Goal: Task Accomplishment & Management: Use online tool/utility

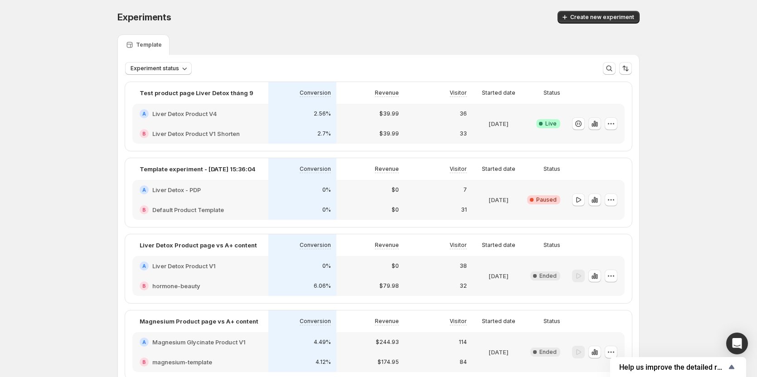
click at [593, 123] on icon "button" at bounding box center [594, 123] width 9 height 9
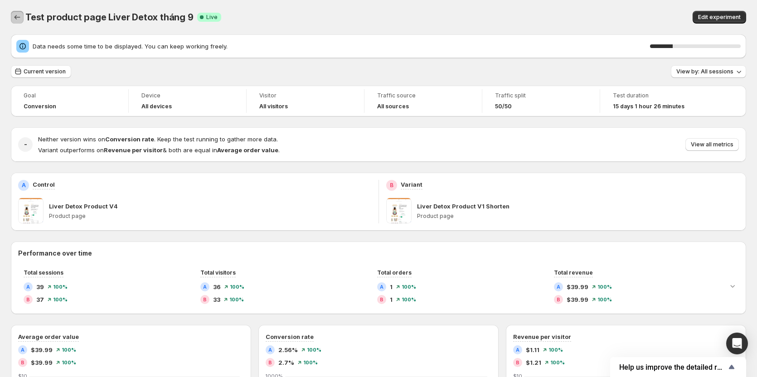
click at [15, 22] on icon "Back" at bounding box center [17, 17] width 9 height 9
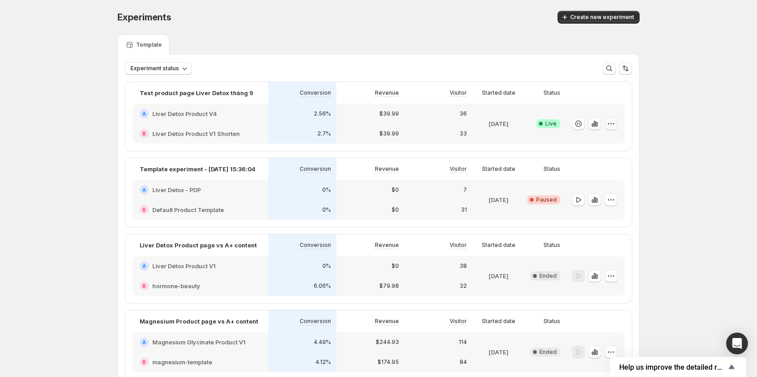
click at [610, 124] on icon "button" at bounding box center [610, 123] width 9 height 9
click at [684, 65] on div "Experiments. This page is ready Experiments Create new experiment Template Expe…" at bounding box center [378, 218] width 757 height 436
click at [609, 12] on button "Create new experiment" at bounding box center [598, 17] width 82 height 13
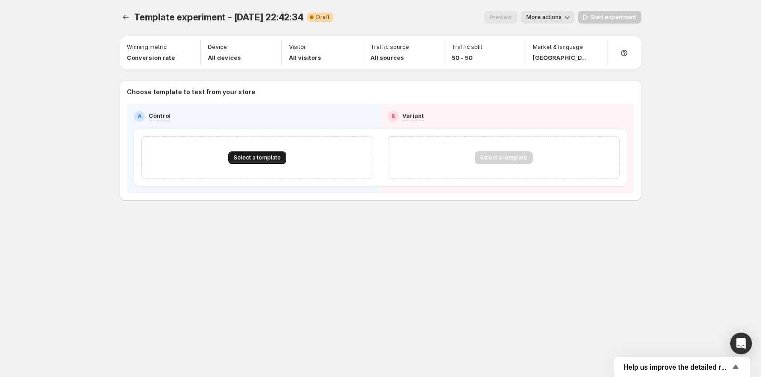
click at [250, 157] on span "Select a template" at bounding box center [257, 157] width 47 height 7
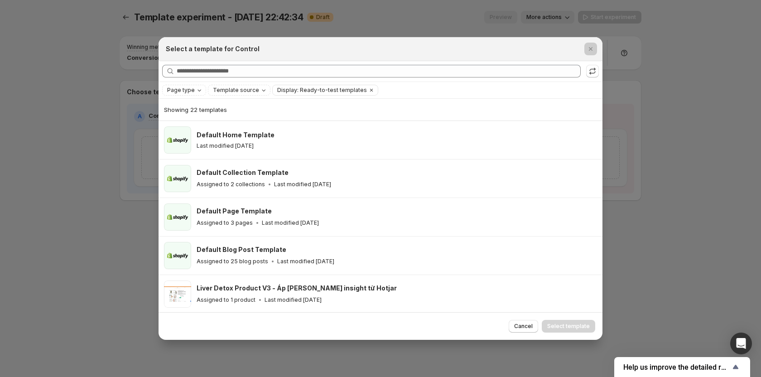
click at [83, 99] on div at bounding box center [380, 188] width 761 height 377
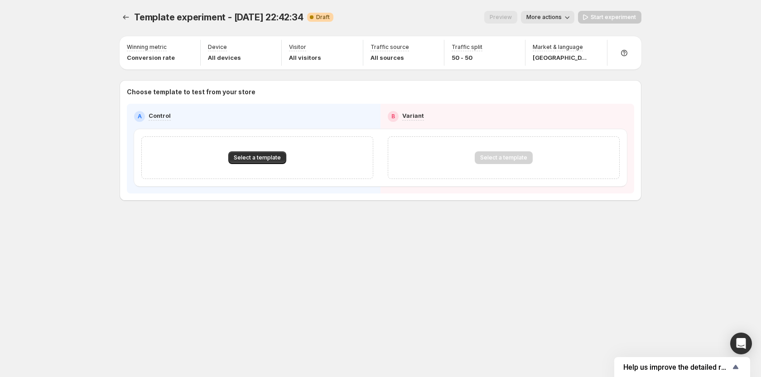
click at [572, 17] on icon "button" at bounding box center [567, 17] width 9 height 9
click at [548, 54] on span "Rename" at bounding box center [552, 51] width 23 height 7
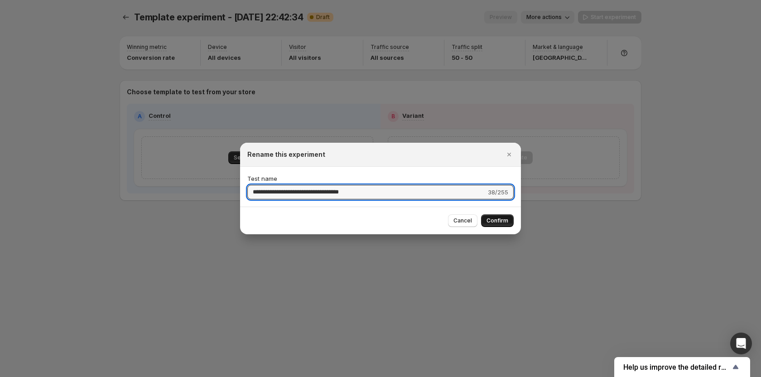
type input "**********"
click at [497, 223] on span "Confirm" at bounding box center [498, 220] width 22 height 7
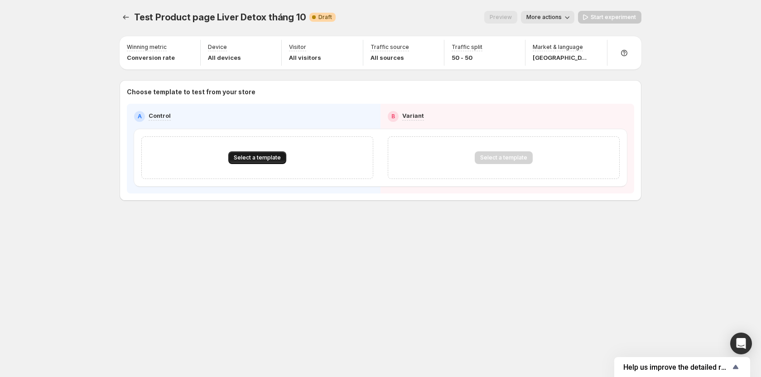
click at [263, 156] on span "Select a template" at bounding box center [257, 157] width 47 height 7
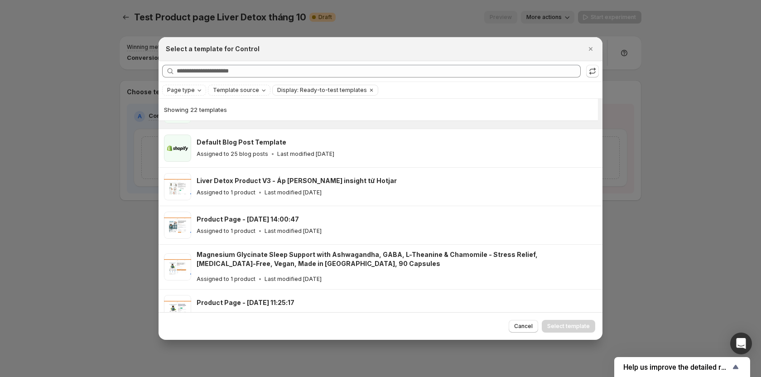
scroll to position [112, 0]
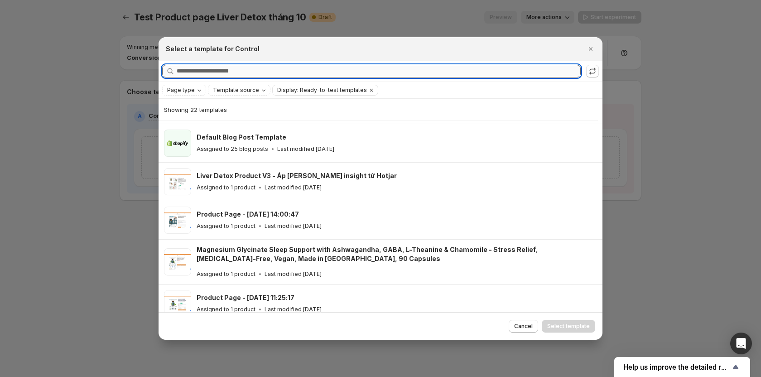
click at [306, 71] on input "Searching all templates" at bounding box center [379, 71] width 404 height 13
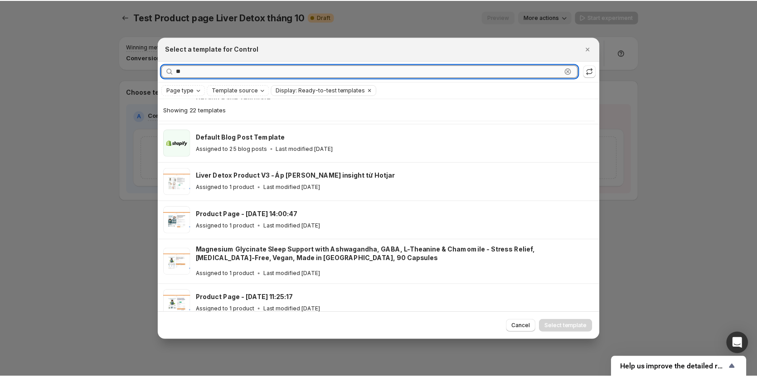
scroll to position [0, 0]
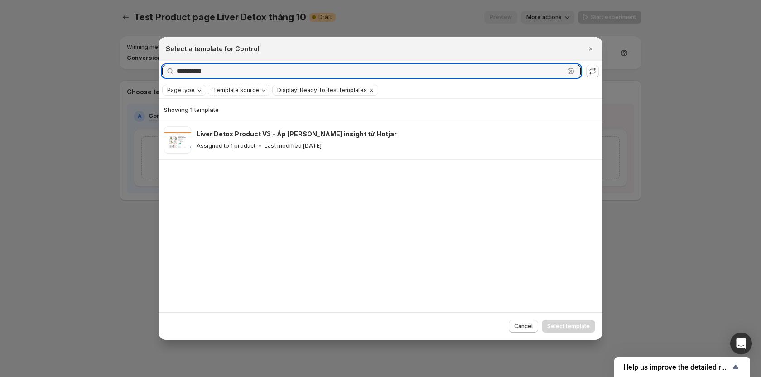
type input "**********"
click at [185, 87] on span "Page type" at bounding box center [181, 90] width 28 height 7
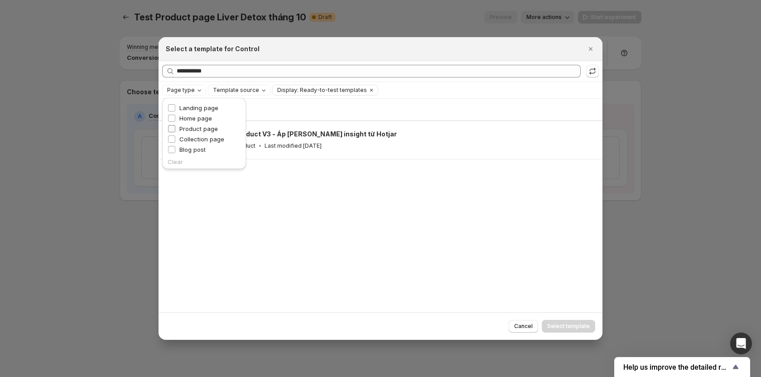
click at [203, 132] on span "Product page" at bounding box center [198, 128] width 39 height 7
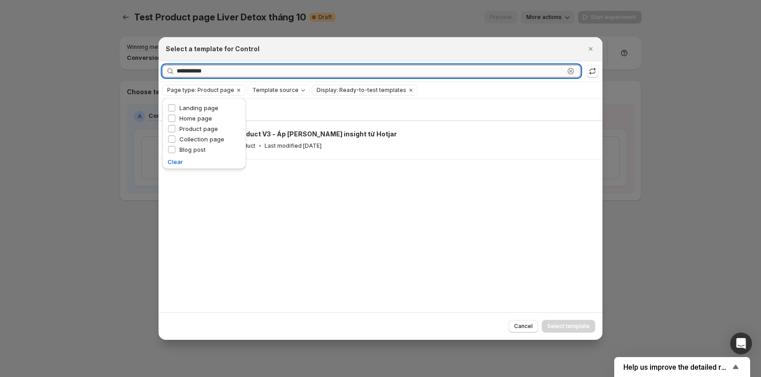
click at [562, 72] on input "**********" at bounding box center [371, 71] width 388 height 13
click at [330, 91] on span "Display: Ready-to-test templates" at bounding box center [362, 90] width 90 height 7
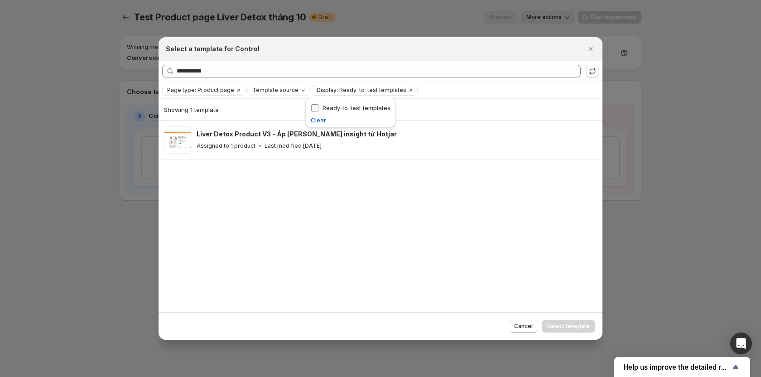
click at [332, 105] on span "Ready-to-test templates" at bounding box center [357, 107] width 68 height 7
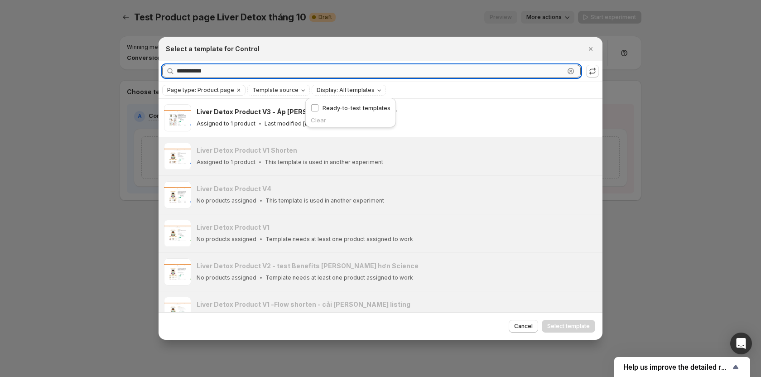
click at [348, 68] on input "**********" at bounding box center [371, 71] width 388 height 13
click at [511, 327] on button "Cancel" at bounding box center [523, 326] width 29 height 13
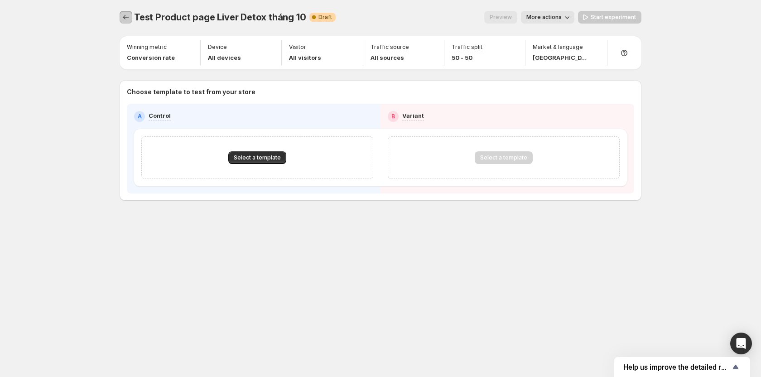
click at [121, 15] on icon "Experiments" at bounding box center [125, 17] width 9 height 9
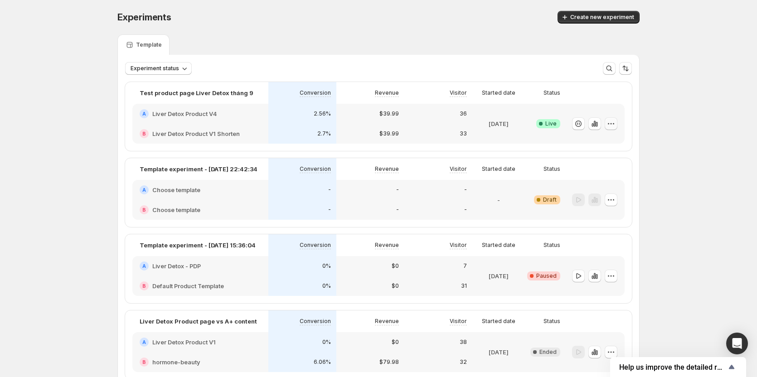
click at [608, 123] on button "button" at bounding box center [610, 123] width 13 height 13
click at [581, 125] on icon "button" at bounding box center [578, 124] width 6 height 6
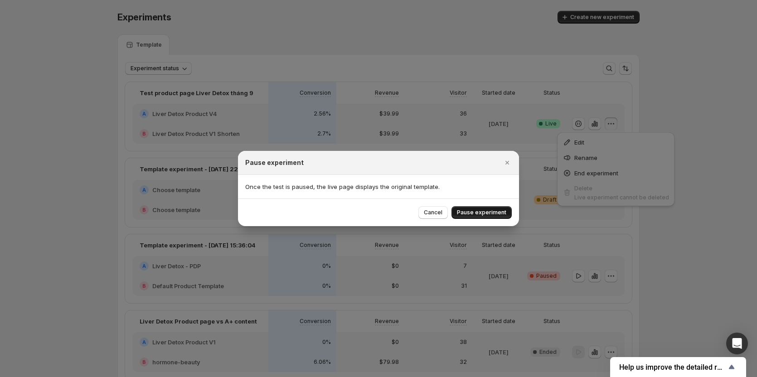
click at [477, 207] on button "Pause experiment" at bounding box center [481, 212] width 60 height 13
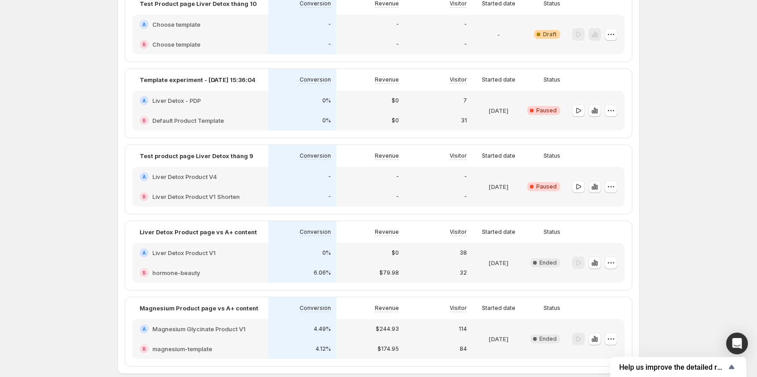
scroll to position [91, 0]
click at [614, 110] on icon "button" at bounding box center [610, 109] width 9 height 9
click at [611, 172] on span "Delete" at bounding box center [606, 173] width 18 height 7
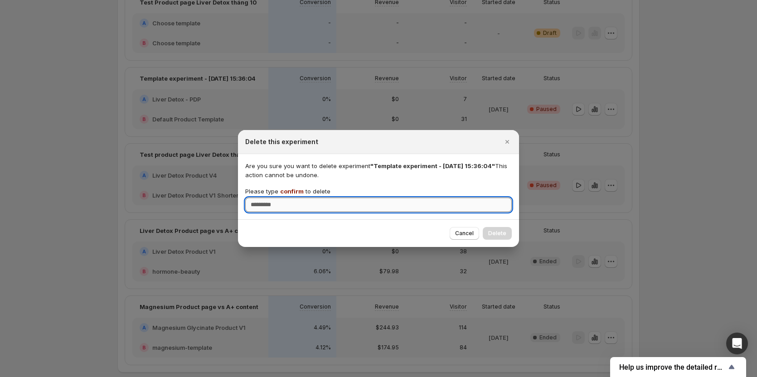
click at [400, 206] on input "Please type confirm to delete" at bounding box center [378, 205] width 266 height 14
type input "*******"
click at [495, 227] on button "Delete" at bounding box center [496, 233] width 29 height 13
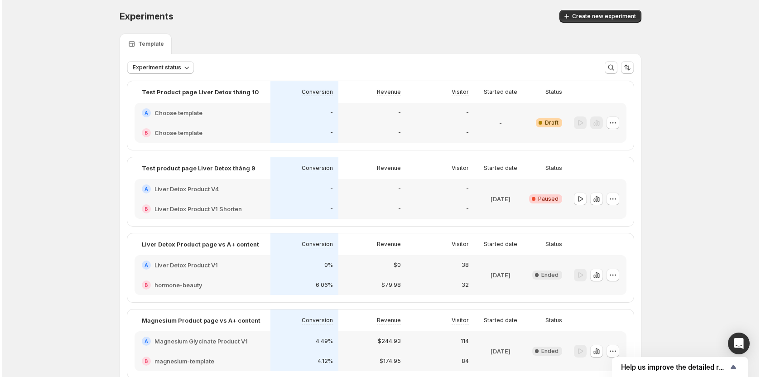
scroll to position [0, 0]
click at [613, 128] on button "button" at bounding box center [610, 123] width 13 height 13
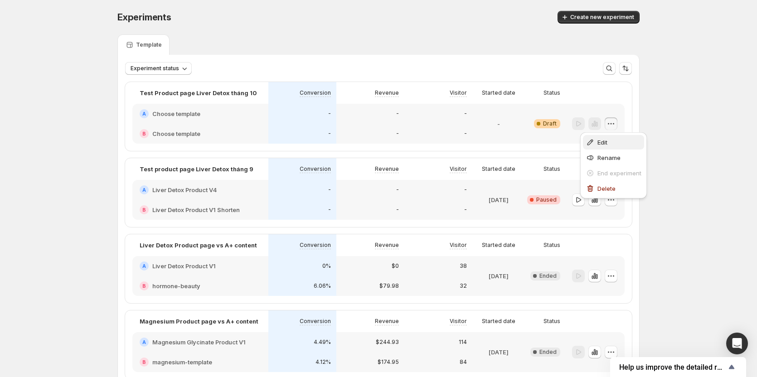
click at [607, 140] on span "Edit" at bounding box center [602, 142] width 10 height 7
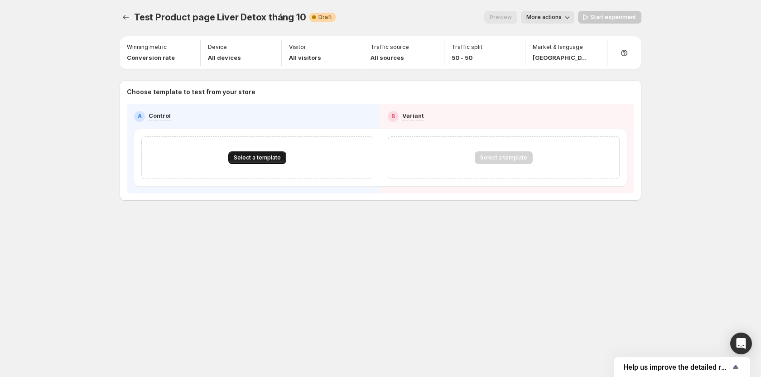
click at [265, 158] on span "Select a template" at bounding box center [257, 157] width 47 height 7
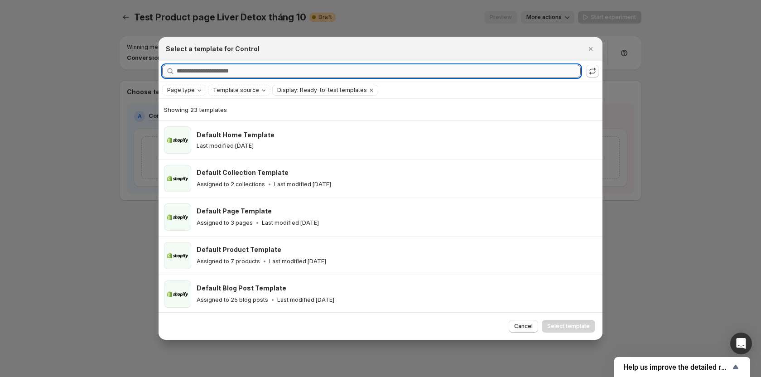
click at [275, 71] on input "Searching all templates" at bounding box center [379, 71] width 404 height 13
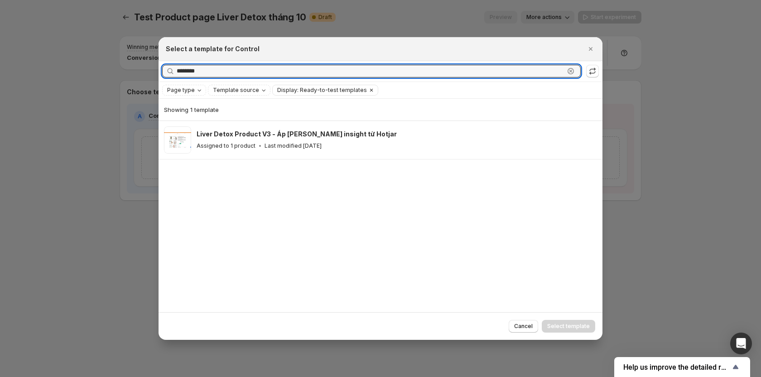
type input "********"
click at [323, 86] on button "Display: Ready-to-test templates" at bounding box center [320, 90] width 94 height 10
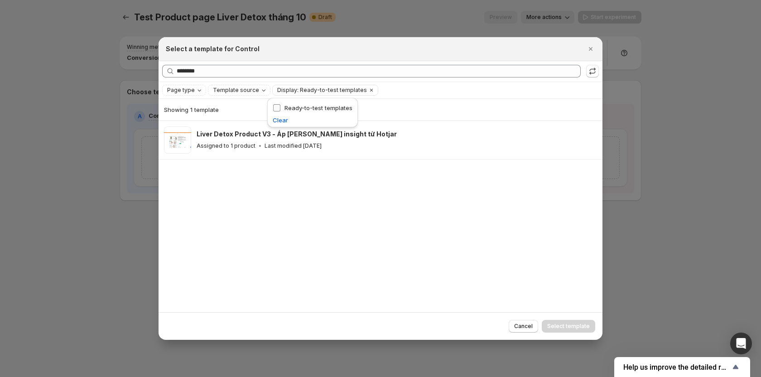
click at [323, 108] on span "Ready-to-test templates" at bounding box center [318, 107] width 68 height 7
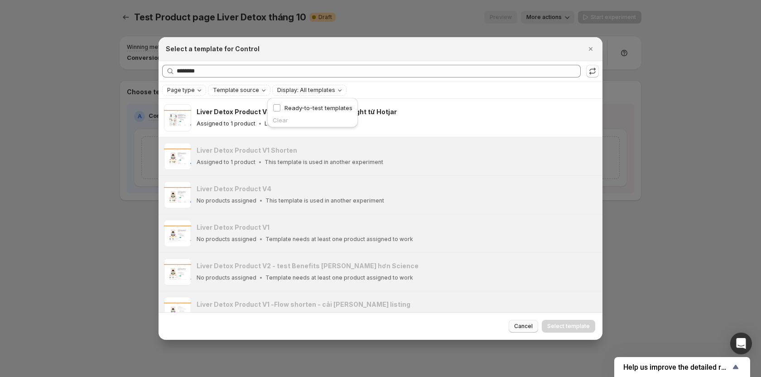
click at [522, 329] on span "Cancel" at bounding box center [523, 326] width 19 height 7
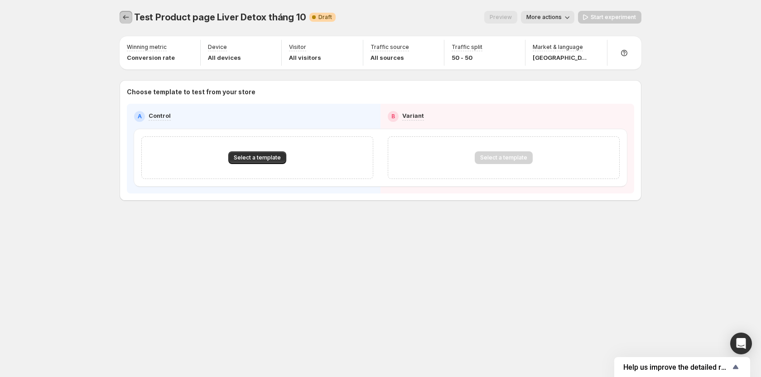
click at [127, 16] on icon "Experiments" at bounding box center [125, 17] width 9 height 9
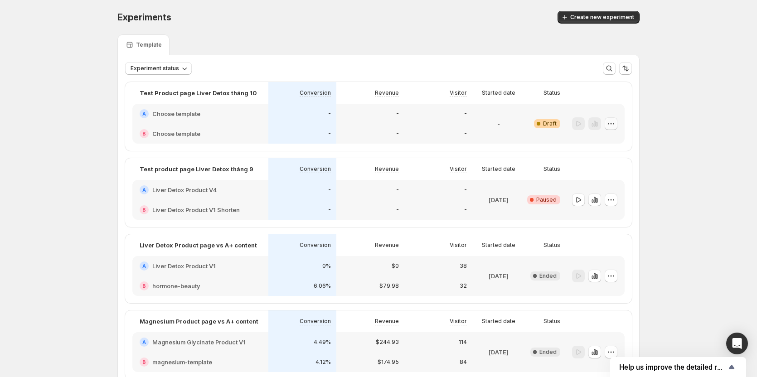
click at [612, 128] on button "button" at bounding box center [610, 123] width 13 height 13
click at [608, 147] on button "Edit" at bounding box center [613, 142] width 61 height 14
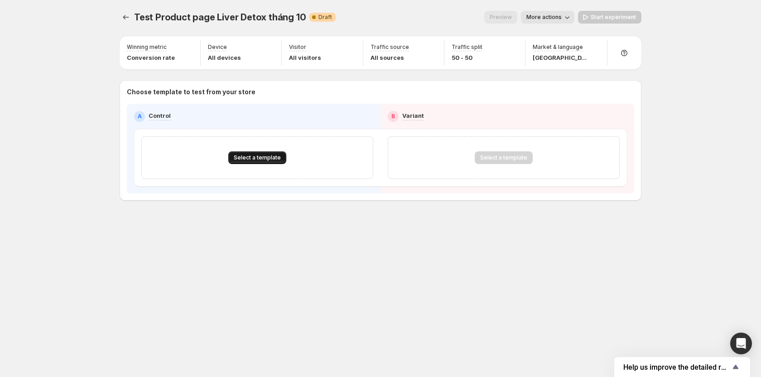
click at [265, 154] on span "Select a template" at bounding box center [257, 157] width 47 height 7
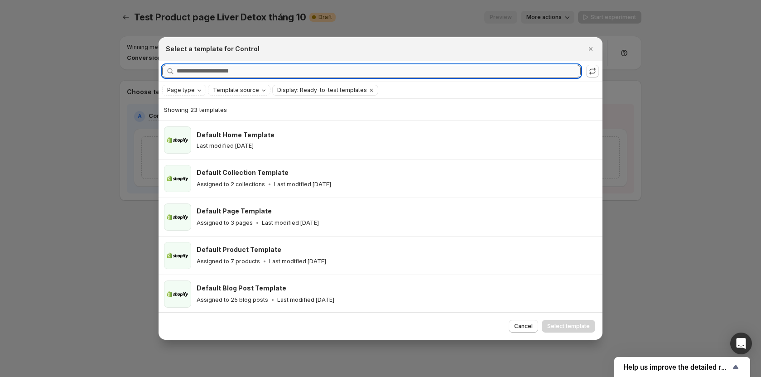
click at [263, 70] on input "Searching all templates" at bounding box center [379, 71] width 404 height 13
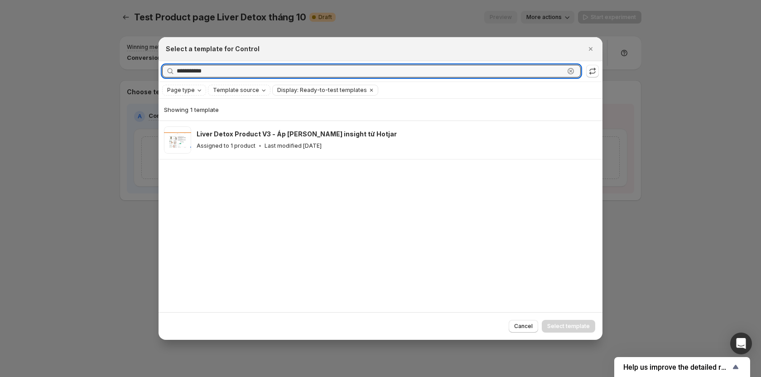
type input "**********"
click at [109, 76] on div at bounding box center [380, 188] width 761 height 377
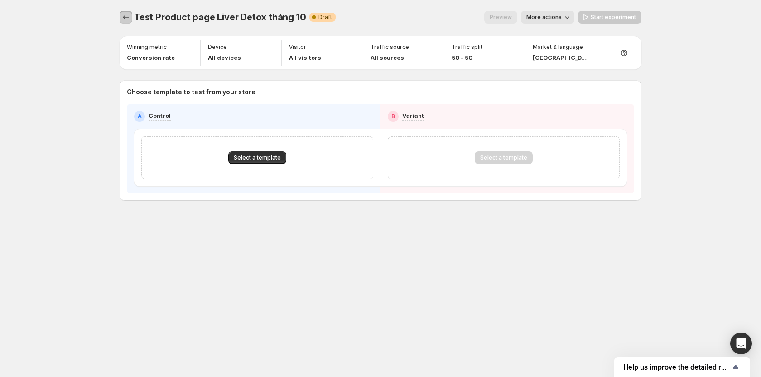
click at [123, 19] on icon "Experiments" at bounding box center [125, 17] width 9 height 9
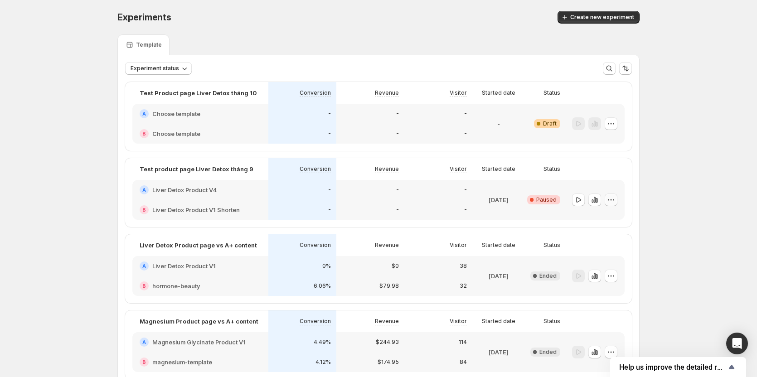
click at [615, 202] on icon "button" at bounding box center [610, 199] width 9 height 9
click at [605, 263] on span "Delete" at bounding box center [606, 264] width 18 height 7
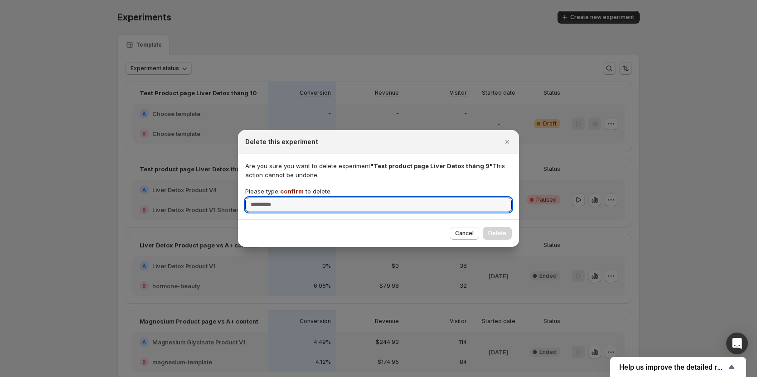
click at [427, 212] on div "Are you sure you want to delete experiment "Test product page Liver Detox tháng…" at bounding box center [378, 186] width 281 height 65
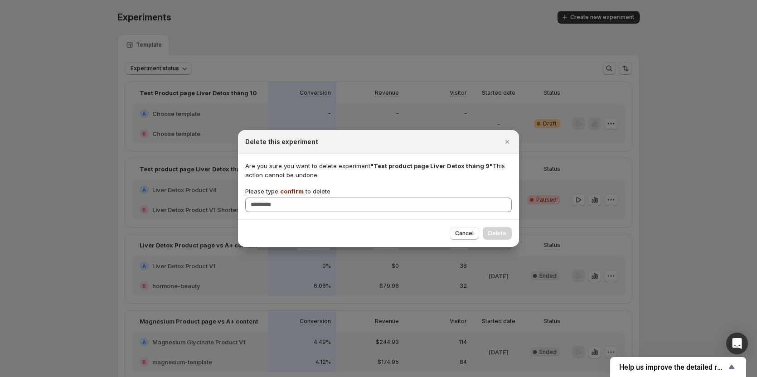
drag, startPoint x: 467, startPoint y: 237, endPoint x: 480, endPoint y: 234, distance: 13.5
click at [468, 237] on span "Cancel" at bounding box center [464, 233] width 19 height 7
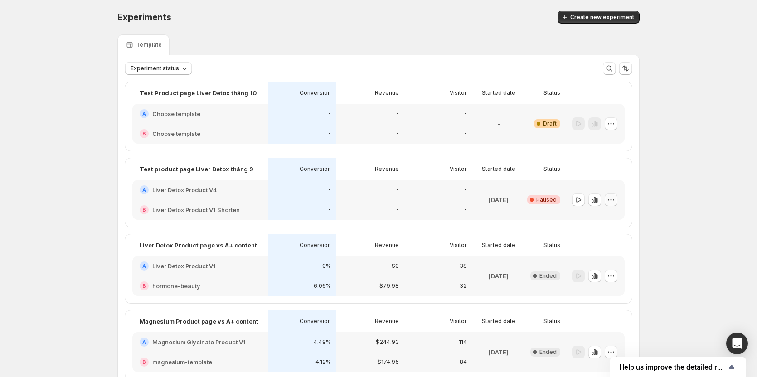
click at [615, 196] on icon "button" at bounding box center [610, 199] width 9 height 9
click at [609, 249] on span "End experiment" at bounding box center [619, 249] width 44 height 7
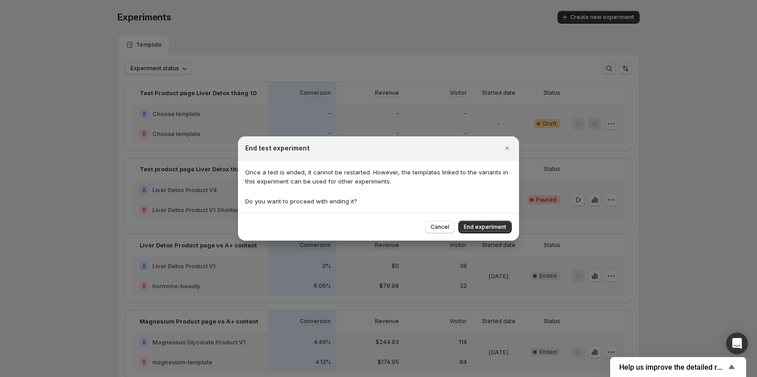
click at [476, 233] on div "Cancel End experiment" at bounding box center [378, 227] width 281 height 28
click at [489, 222] on button "End experiment" at bounding box center [484, 227] width 53 height 13
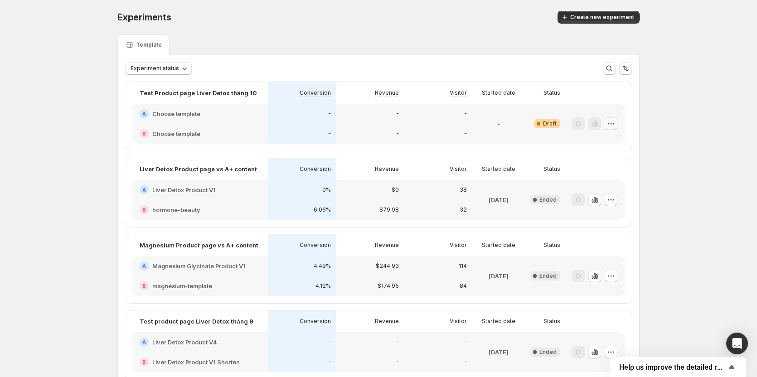
click at [611, 126] on icon "button" at bounding box center [610, 123] width 9 height 9
click at [609, 144] on span "Edit" at bounding box center [619, 142] width 44 height 9
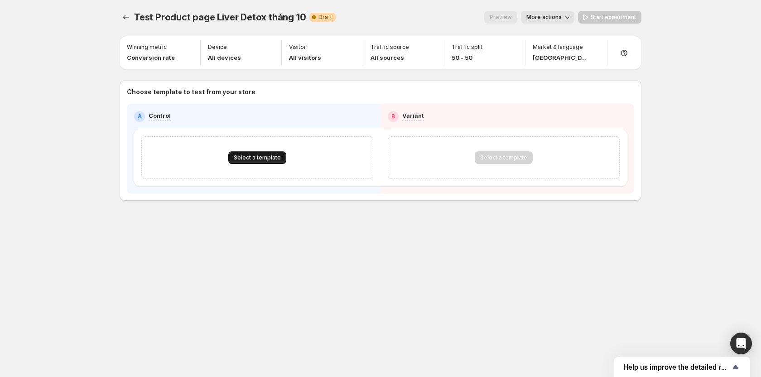
click at [265, 161] on button "Select a template" at bounding box center [257, 157] width 58 height 13
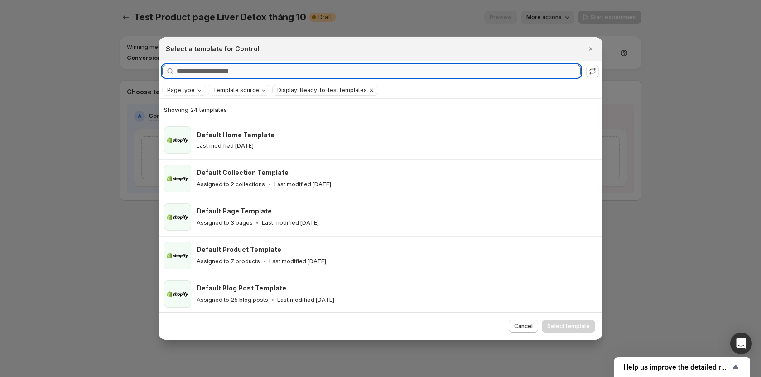
click at [294, 72] on input "Searching all templates" at bounding box center [379, 71] width 404 height 13
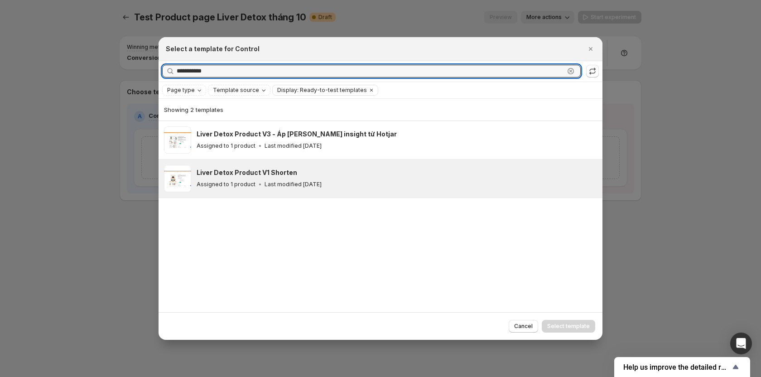
type input "**********"
click at [312, 182] on p "Last modified [DATE]" at bounding box center [293, 184] width 57 height 7
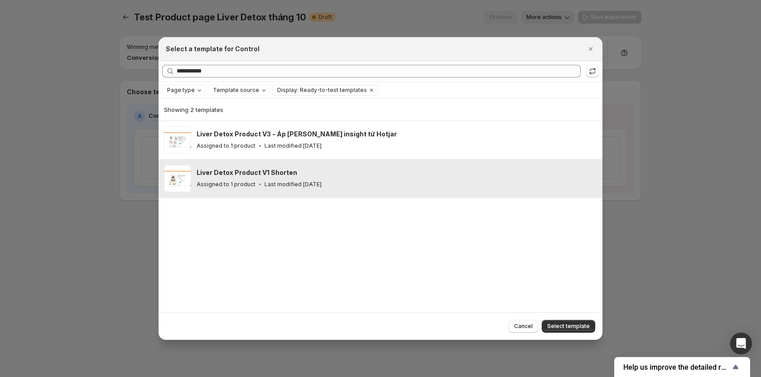
click at [264, 173] on h3 "Liver Detox Product V1 Shorten" at bounding box center [247, 172] width 101 height 9
click at [415, 178] on div "Liver Detox Product V1 Shorten Assigned to 1 product Last modified 8 days ago" at bounding box center [396, 178] width 398 height 21
click at [574, 327] on span "Select template" at bounding box center [568, 326] width 43 height 7
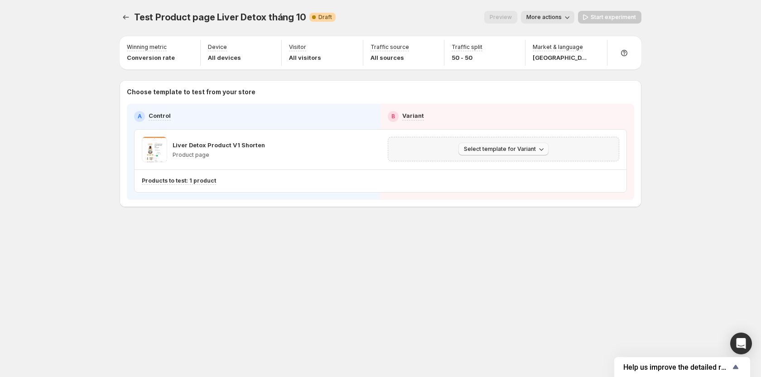
click at [497, 152] on span "Select template for Variant" at bounding box center [500, 148] width 72 height 7
click at [499, 169] on span "Select an existing template" at bounding box center [497, 167] width 77 height 7
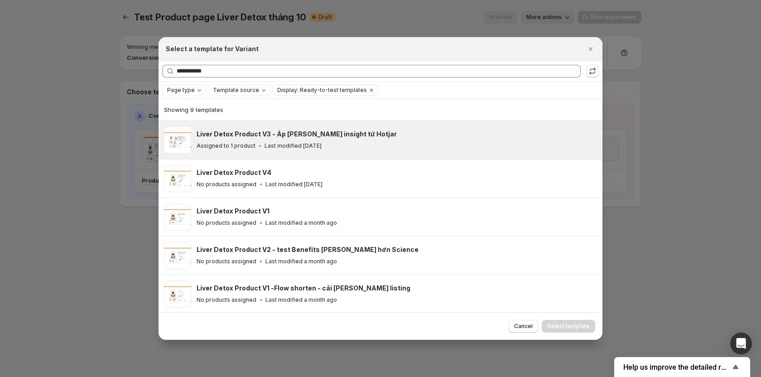
click at [308, 144] on p "Last modified [DATE]" at bounding box center [293, 145] width 57 height 7
click at [560, 328] on span "Select template" at bounding box center [568, 326] width 43 height 7
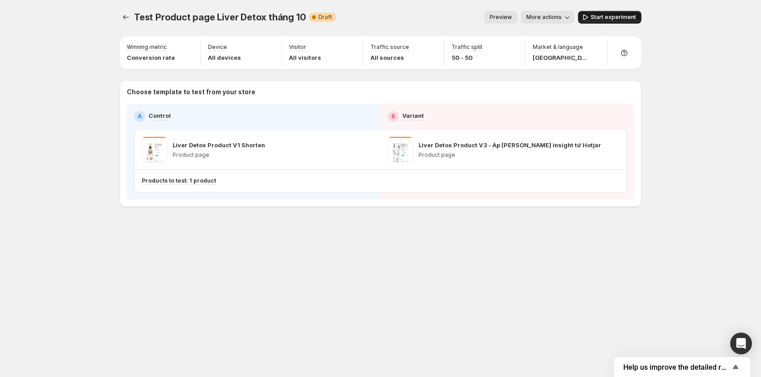
click at [625, 18] on span "Start experiment" at bounding box center [613, 17] width 45 height 7
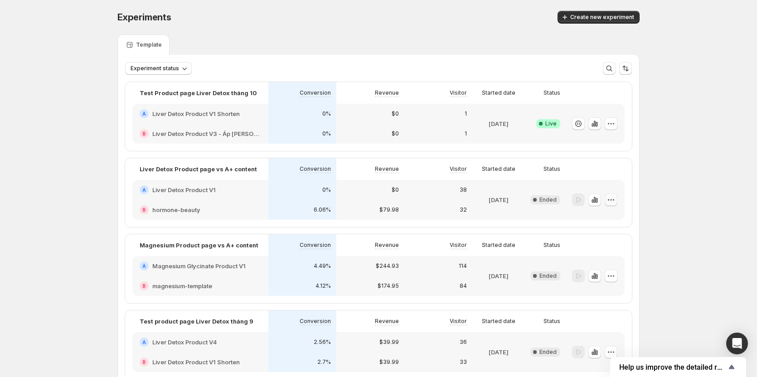
click at [608, 198] on button "button" at bounding box center [610, 199] width 13 height 13
click at [595, 201] on icon "button" at bounding box center [594, 200] width 2 height 6
click at [644, 191] on div "Experiments. This page is ready Experiments Create new experiment Template Expe…" at bounding box center [378, 218] width 544 height 436
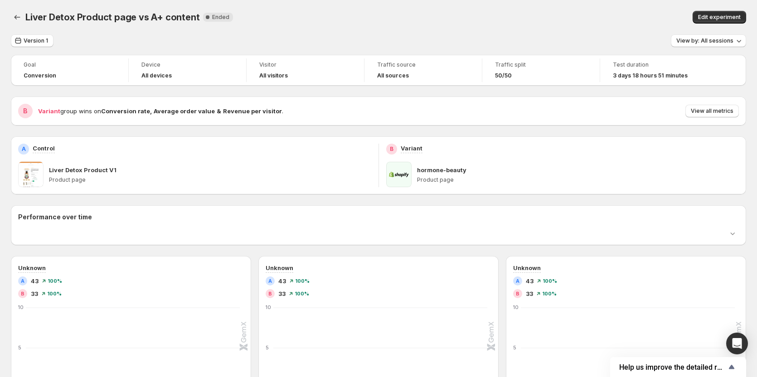
click at [602, 197] on div "Goal Conversion Device All devices Visitor All visitors Traffic source All sour…" at bounding box center [378, 330] width 735 height 550
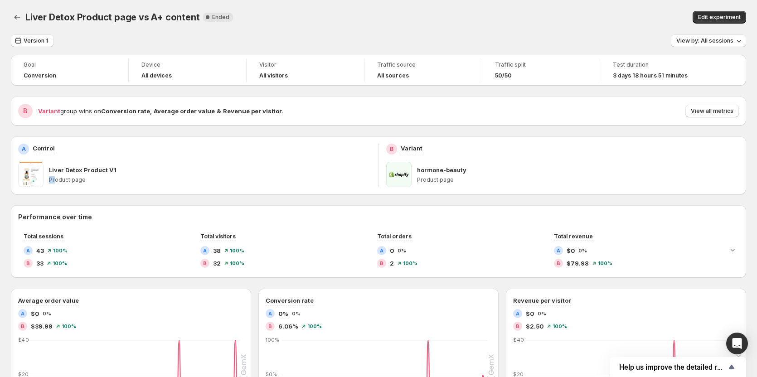
drag, startPoint x: 127, startPoint y: 172, endPoint x: 54, endPoint y: 175, distance: 73.0
click at [54, 175] on div "Liver Detox Product V1 Product page" at bounding box center [210, 174] width 322 height 25
click at [146, 200] on div "Goal Conversion Device All devices Visitor All visitors Traffic source All sour…" at bounding box center [378, 346] width 735 height 582
drag, startPoint x: 429, startPoint y: 173, endPoint x: 483, endPoint y: 170, distance: 54.0
click at [483, 170] on div "hormone-beauty" at bounding box center [578, 169] width 322 height 9
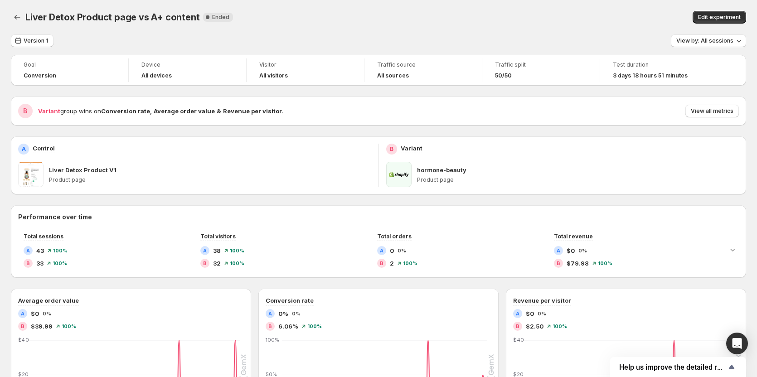
click at [454, 185] on div "hormone-beauty Product page" at bounding box center [578, 174] width 322 height 25
click at [707, 113] on span "View all metrics" at bounding box center [711, 110] width 43 height 7
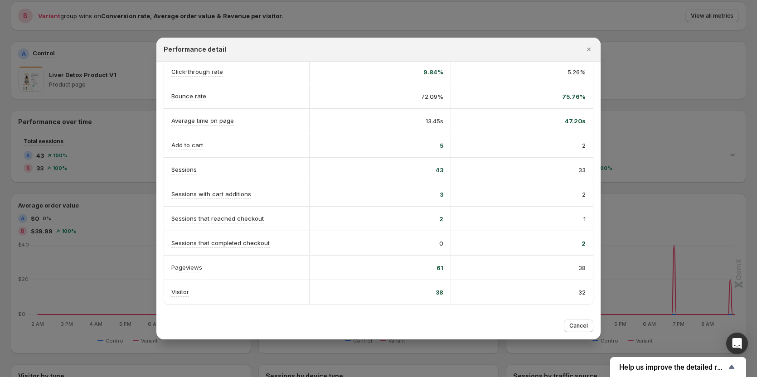
scroll to position [309, 0]
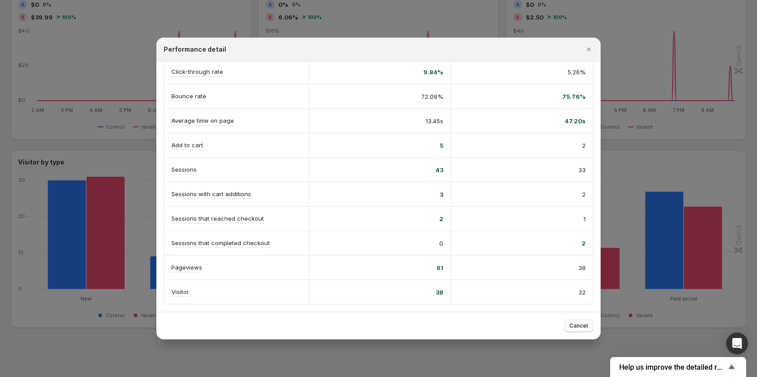
click at [578, 326] on span "Cancel" at bounding box center [578, 325] width 19 height 7
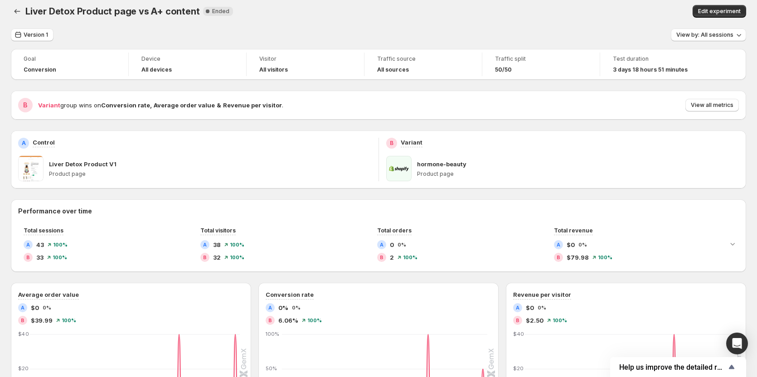
scroll to position [0, 0]
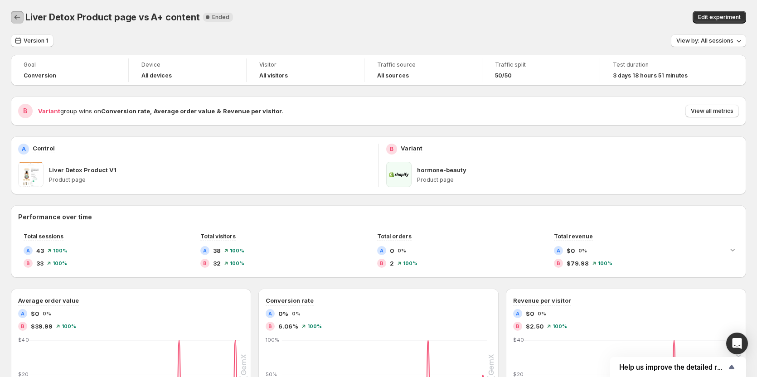
click at [22, 19] on button "Back" at bounding box center [17, 17] width 13 height 13
